Goal: Communication & Community: Answer question/provide support

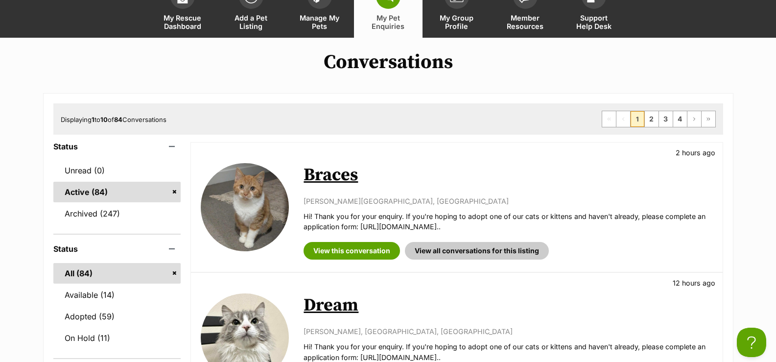
scroll to position [49, 0]
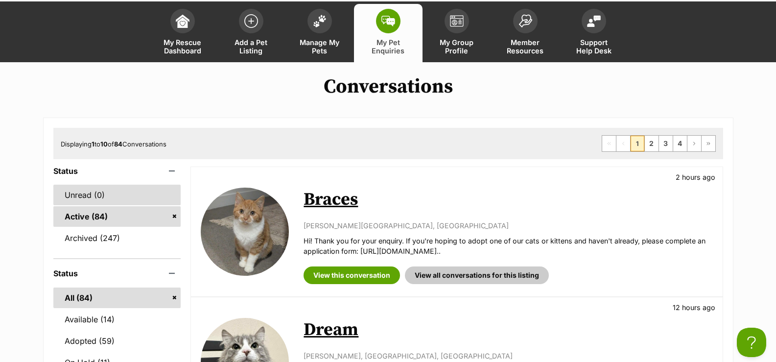
click at [121, 188] on link "Unread (0)" at bounding box center [117, 195] width 128 height 21
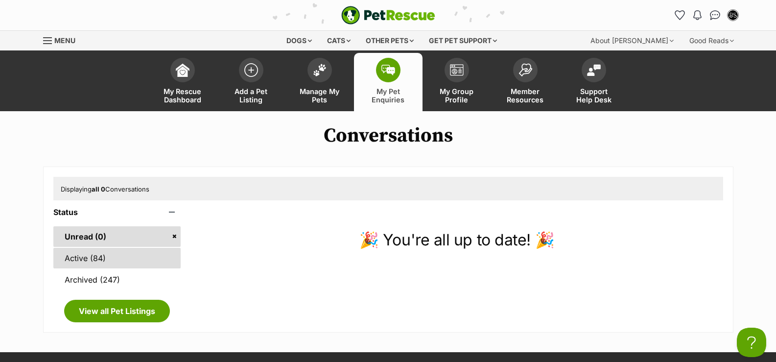
click at [148, 260] on link "Active (84)" at bounding box center [117, 258] width 128 height 21
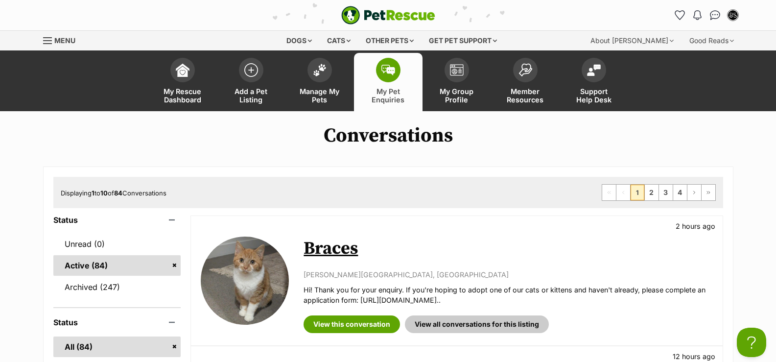
click at [386, 83] on link "My Pet Enquiries" at bounding box center [388, 82] width 69 height 58
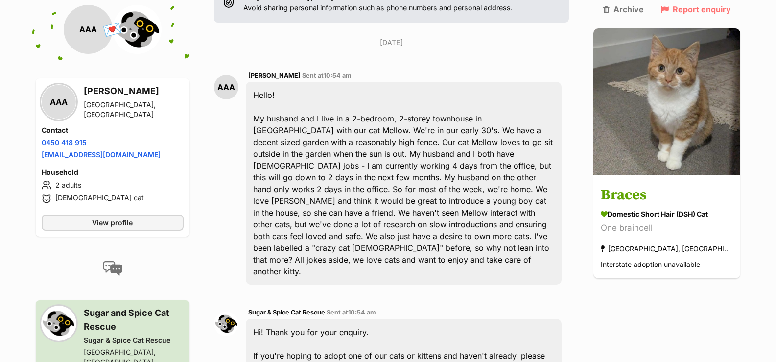
scroll to position [294, 0]
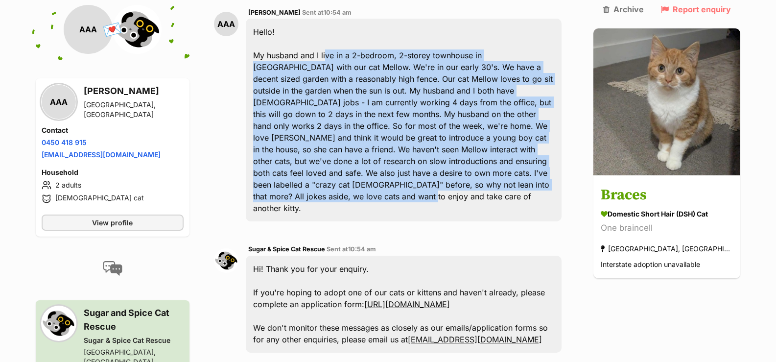
drag, startPoint x: 331, startPoint y: 25, endPoint x: 422, endPoint y: 158, distance: 160.9
click at [422, 158] on div "Hello! My husband and I live in a 2-bedroom, 2-storey townhouse in [GEOGRAPHIC_…" at bounding box center [404, 120] width 316 height 203
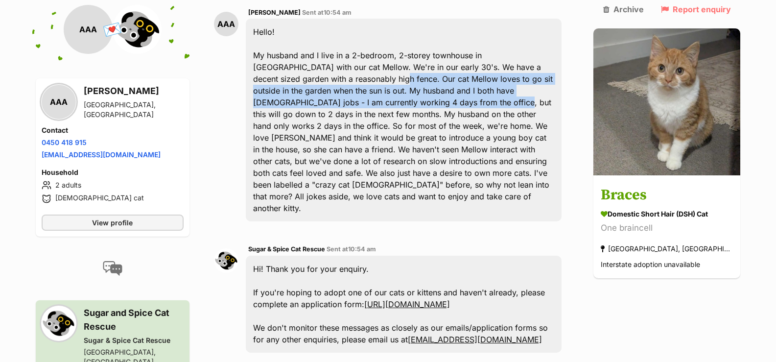
drag, startPoint x: 308, startPoint y: 52, endPoint x: 341, endPoint y: 74, distance: 39.5
click at [341, 74] on div "Hello! My husband and I live in a 2-bedroom, 2-storey townhouse in Glenroy with…" at bounding box center [404, 120] width 316 height 203
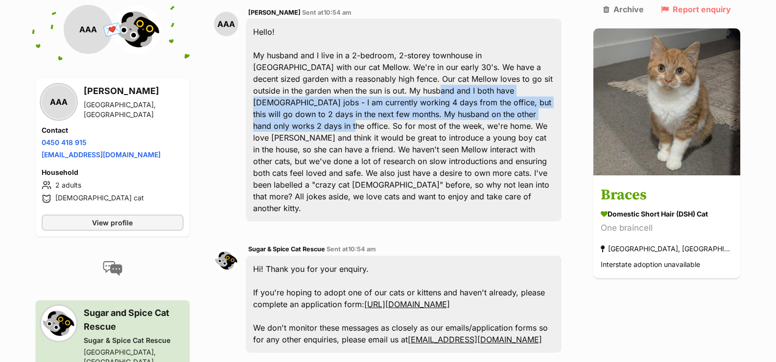
drag, startPoint x: 330, startPoint y: 61, endPoint x: 451, endPoint y: 88, distance: 123.8
click at [451, 88] on div "Hello! My husband and I live in a 2-bedroom, 2-storey townhouse in Glenroy with…" at bounding box center [404, 120] width 316 height 203
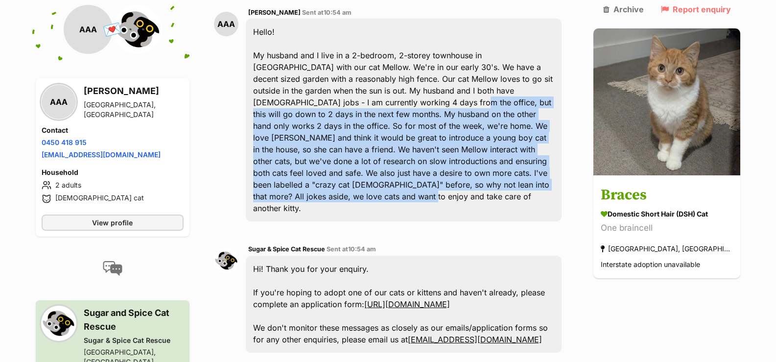
drag, startPoint x: 302, startPoint y: 73, endPoint x: 445, endPoint y: 156, distance: 164.5
click at [445, 156] on div "Hello! My husband and I live in a 2-bedroom, 2-storey townhouse in Glenroy with…" at bounding box center [404, 120] width 316 height 203
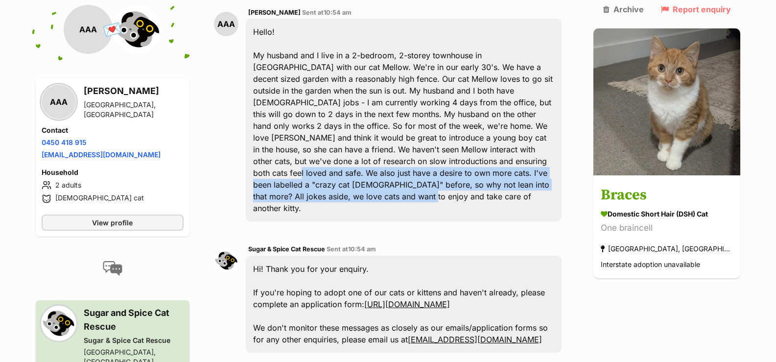
drag, startPoint x: 310, startPoint y: 141, endPoint x: 402, endPoint y: 164, distance: 94.9
click at [402, 164] on div "Hello! My husband and I live in a 2-bedroom, 2-storey townhouse in Glenroy with…" at bounding box center [404, 120] width 316 height 203
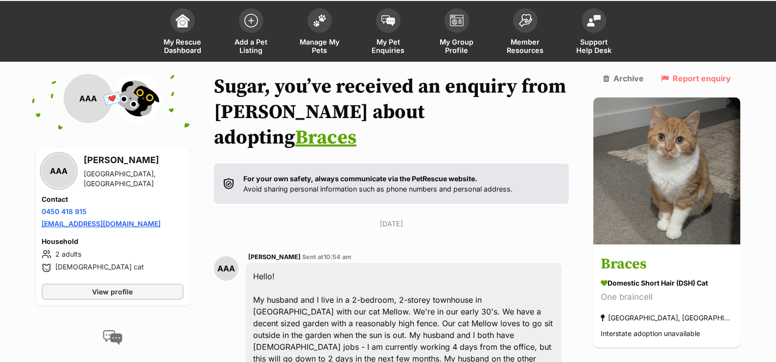
scroll to position [49, 0]
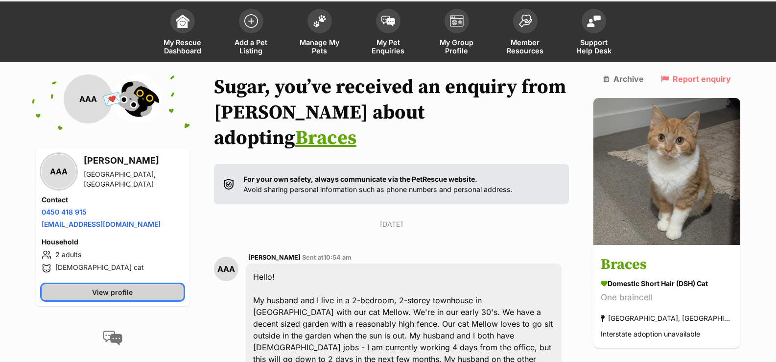
click at [110, 293] on span "View profile" at bounding box center [112, 292] width 41 height 10
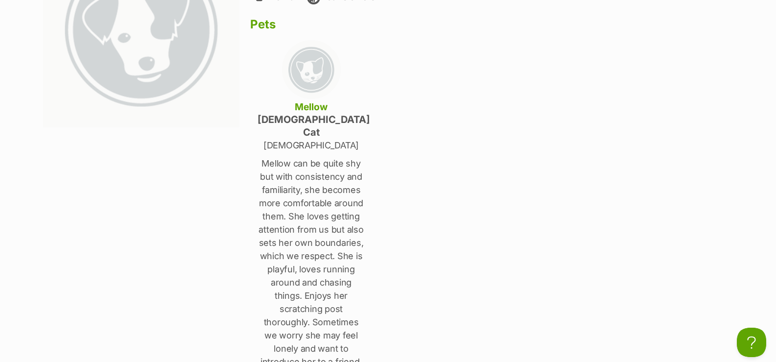
scroll to position [294, 0]
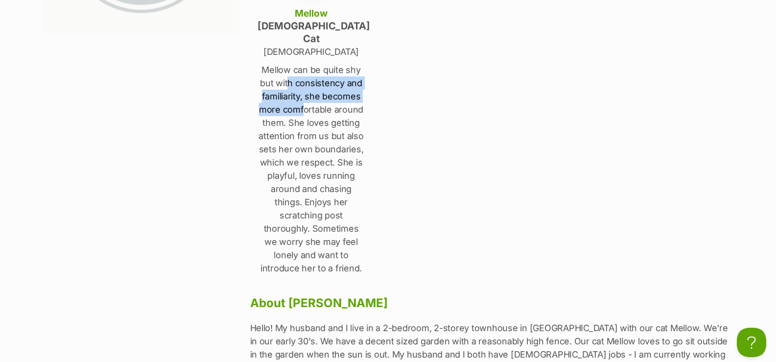
drag, startPoint x: 290, startPoint y: 76, endPoint x: 304, endPoint y: 94, distance: 22.8
click at [304, 94] on p "Mellow can be quite shy but with consistency and familiarity, she becomes more …" at bounding box center [312, 169] width 108 height 212
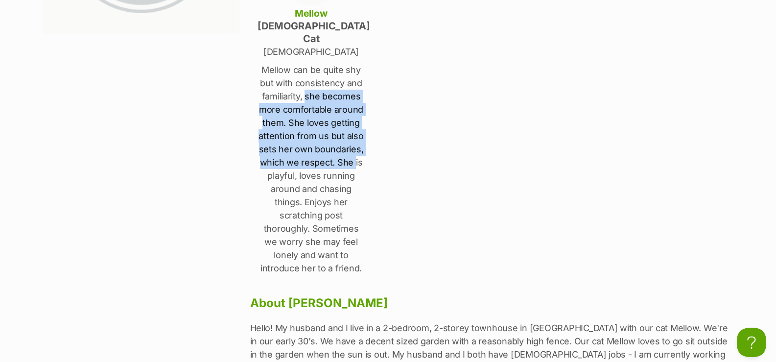
drag, startPoint x: 308, startPoint y: 88, endPoint x: 354, endPoint y: 147, distance: 74.9
click at [354, 146] on p "Mellow can be quite shy but with consistency and familiarity, she becomes more …" at bounding box center [312, 169] width 108 height 212
click at [355, 147] on p "Mellow can be quite shy but with consistency and familiarity, she becomes more …" at bounding box center [312, 169] width 108 height 212
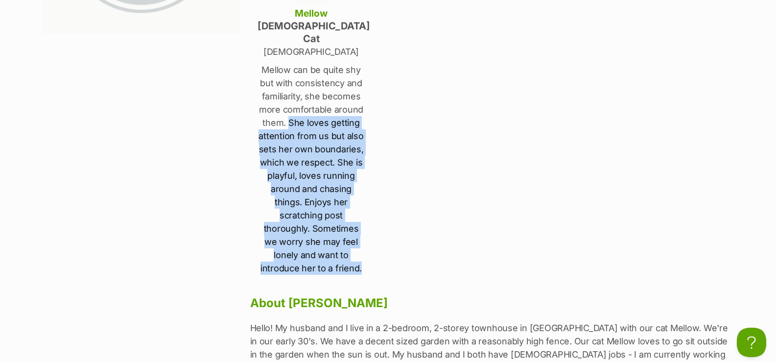
drag, startPoint x: 290, startPoint y: 110, endPoint x: 370, endPoint y: 175, distance: 103.0
click at [370, 175] on div "Afnan Al Abadey Glenroy, Victoria Household 2 Adults Has no children Pets Mello…" at bounding box center [491, 144] width 483 height 615
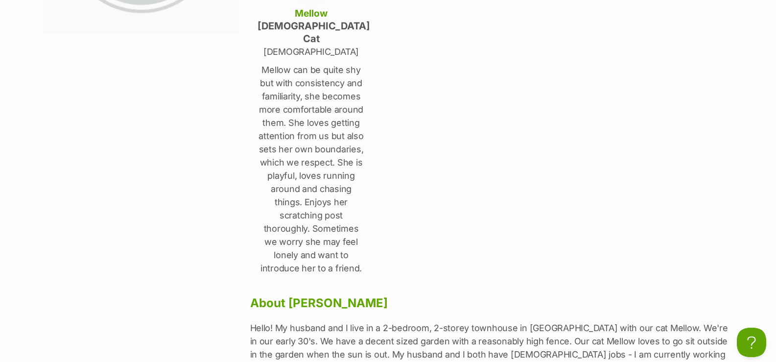
click at [370, 175] on div "Afnan Al Abadey Glenroy, Victoria Household 2 Adults Has no children Pets Mello…" at bounding box center [491, 144] width 483 height 615
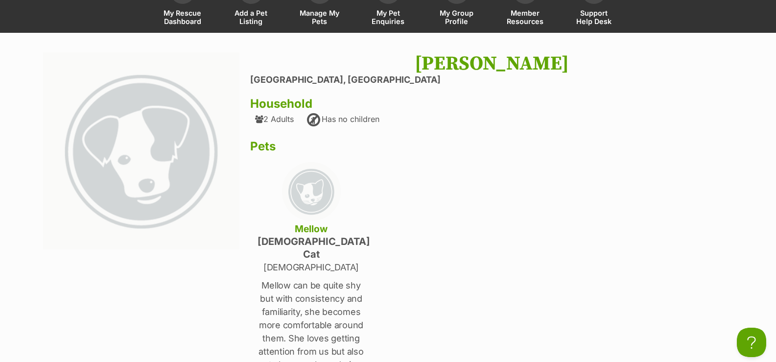
scroll to position [0, 0]
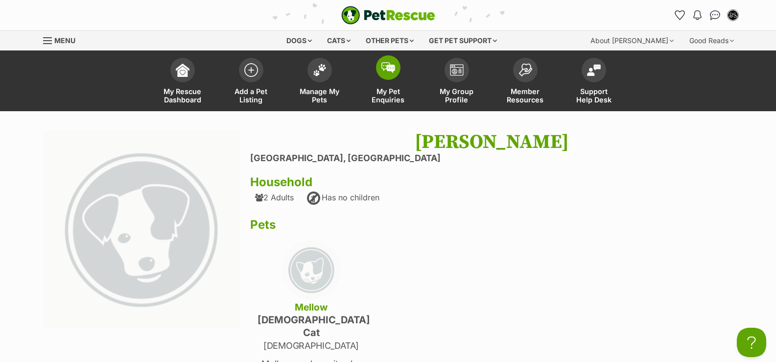
click at [371, 94] on span "My Pet Enquiries" at bounding box center [388, 95] width 44 height 17
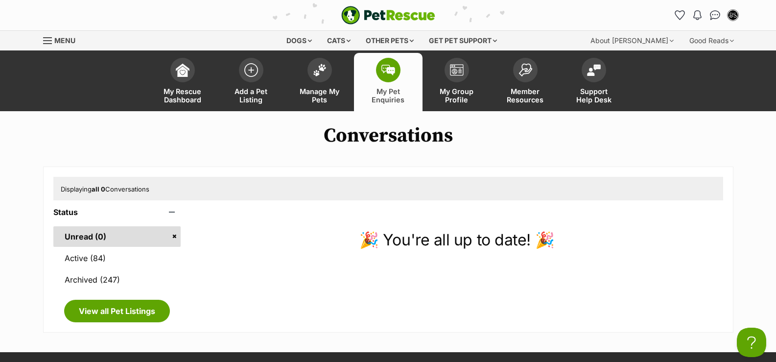
click at [391, 101] on span "My Pet Enquiries" at bounding box center [388, 95] width 44 height 17
click at [344, 85] on link "Manage My Pets" at bounding box center [319, 82] width 69 height 58
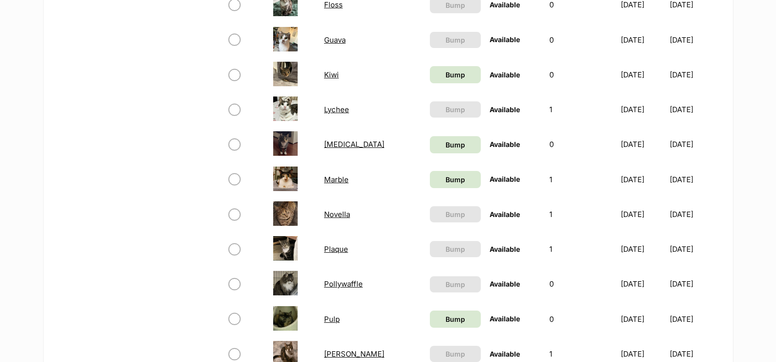
scroll to position [881, 0]
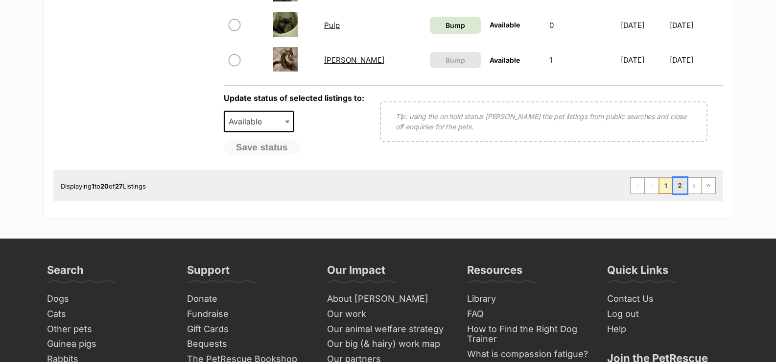
click at [679, 188] on link "2" at bounding box center [680, 186] width 14 height 16
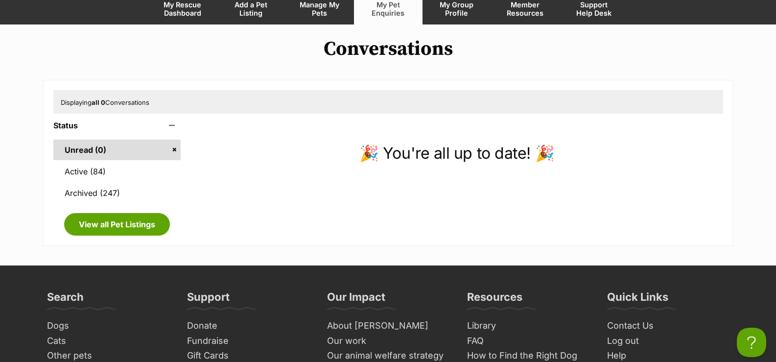
scroll to position [49, 0]
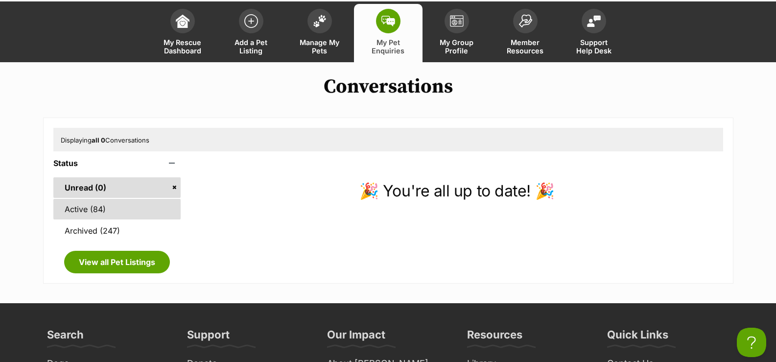
click at [81, 201] on link "Active (84)" at bounding box center [117, 209] width 128 height 21
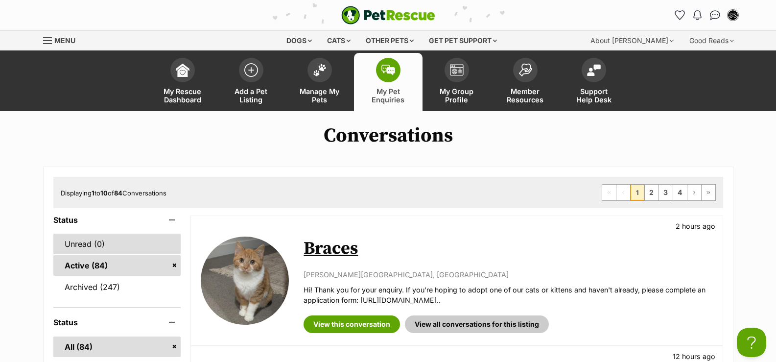
click at [139, 248] on link "Unread (0)" at bounding box center [117, 244] width 128 height 21
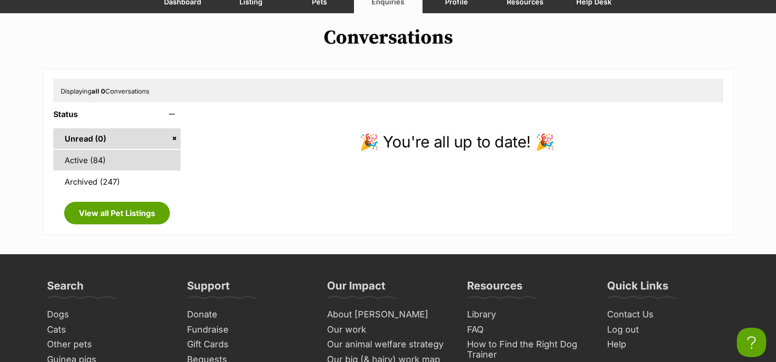
click at [113, 156] on link "Active (84)" at bounding box center [117, 160] width 128 height 21
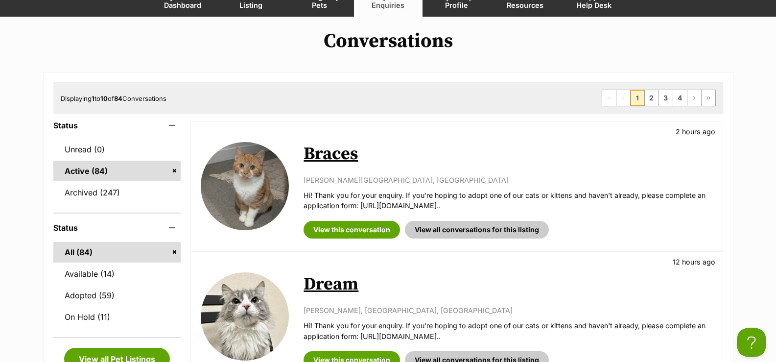
scroll to position [98, 0]
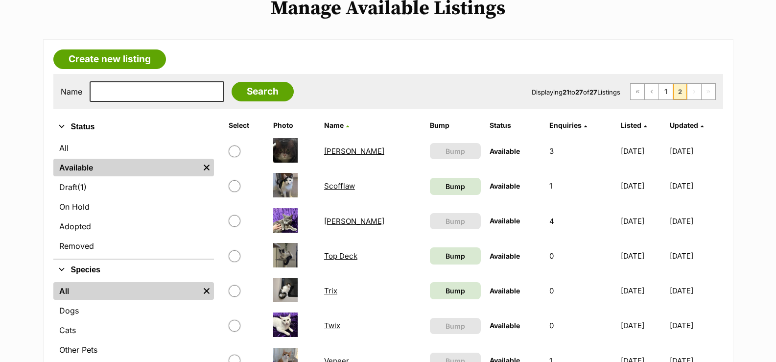
scroll to position [49, 0]
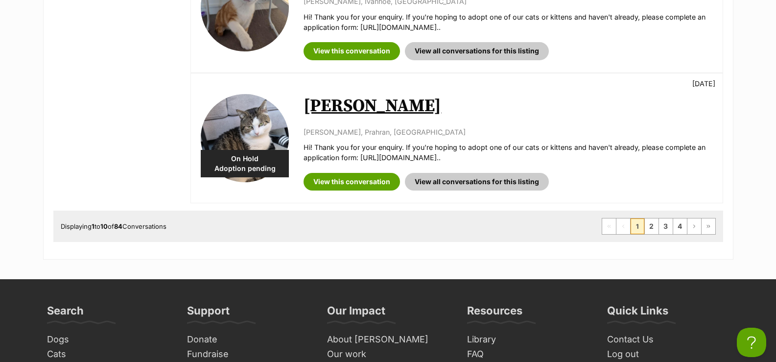
scroll to position [1322, 0]
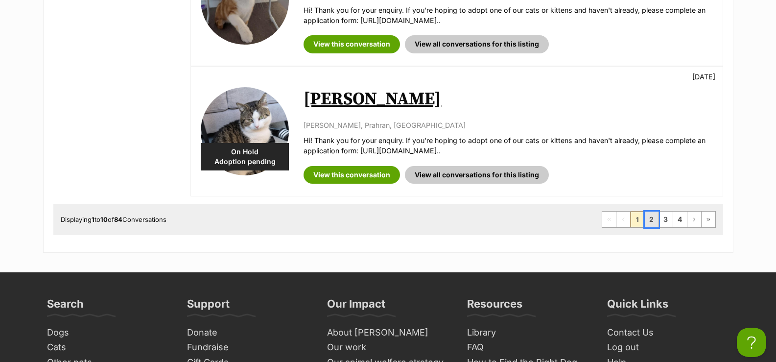
click at [657, 218] on link "2" at bounding box center [652, 220] width 14 height 16
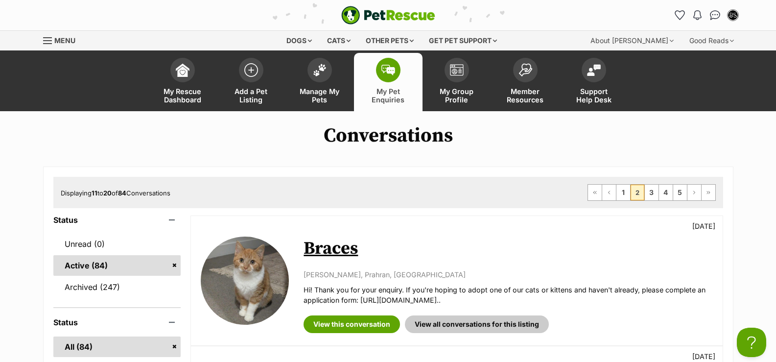
click at [372, 54] on link "My Pet Enquiries" at bounding box center [388, 82] width 69 height 58
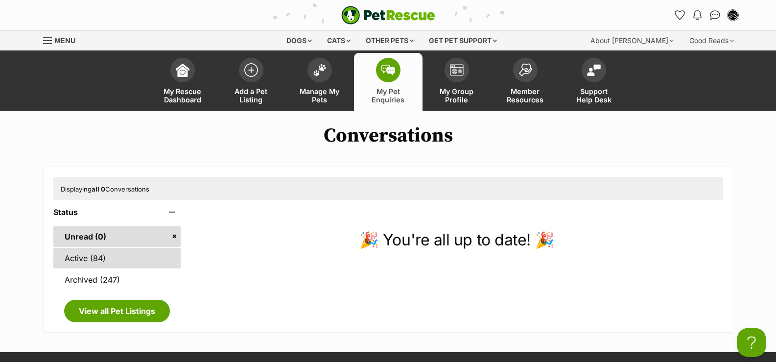
click at [119, 250] on link "Active (84)" at bounding box center [117, 258] width 128 height 21
